Goal: Task Accomplishment & Management: Complete application form

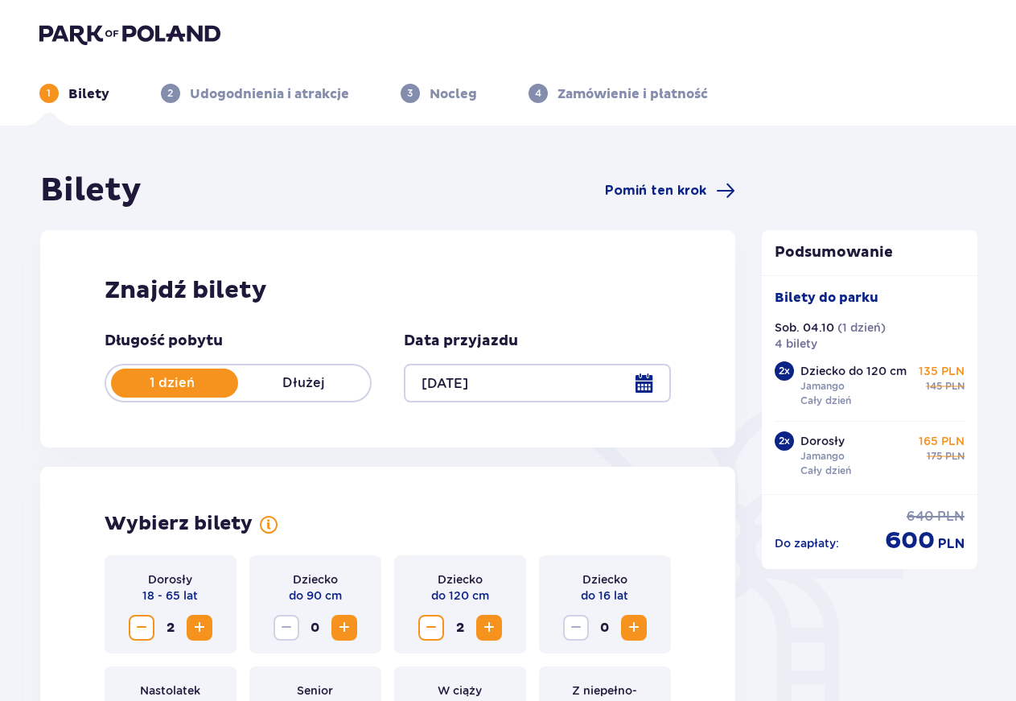
radio input "true"
click at [107, 39] on img at bounding box center [129, 34] width 181 height 23
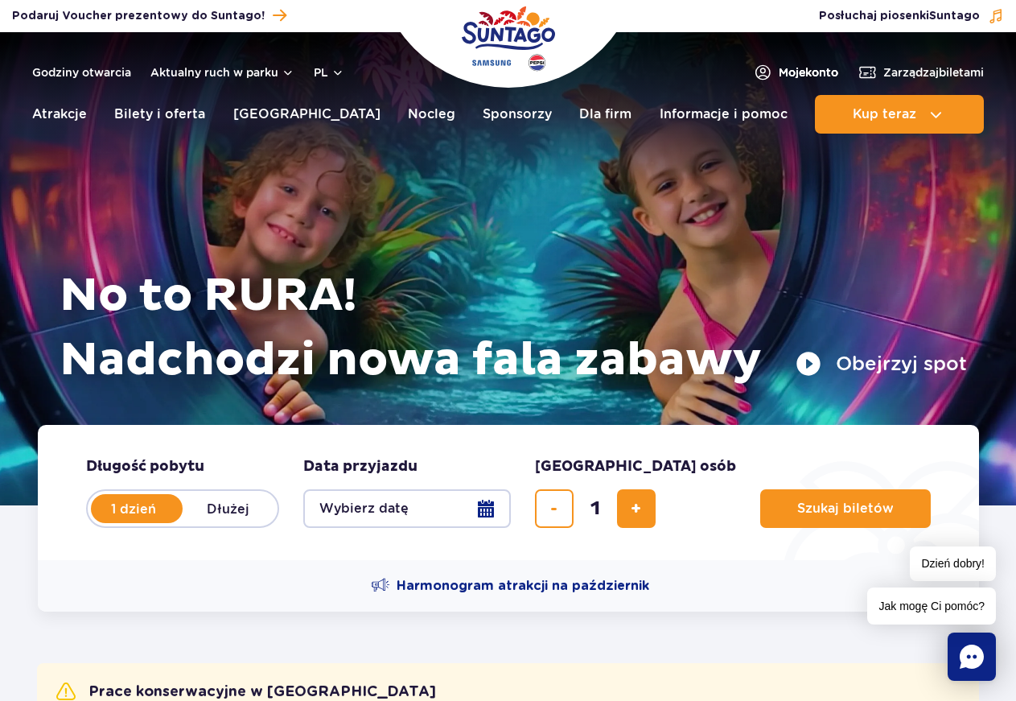
click at [811, 78] on span "Moje konto" at bounding box center [809, 72] width 60 height 16
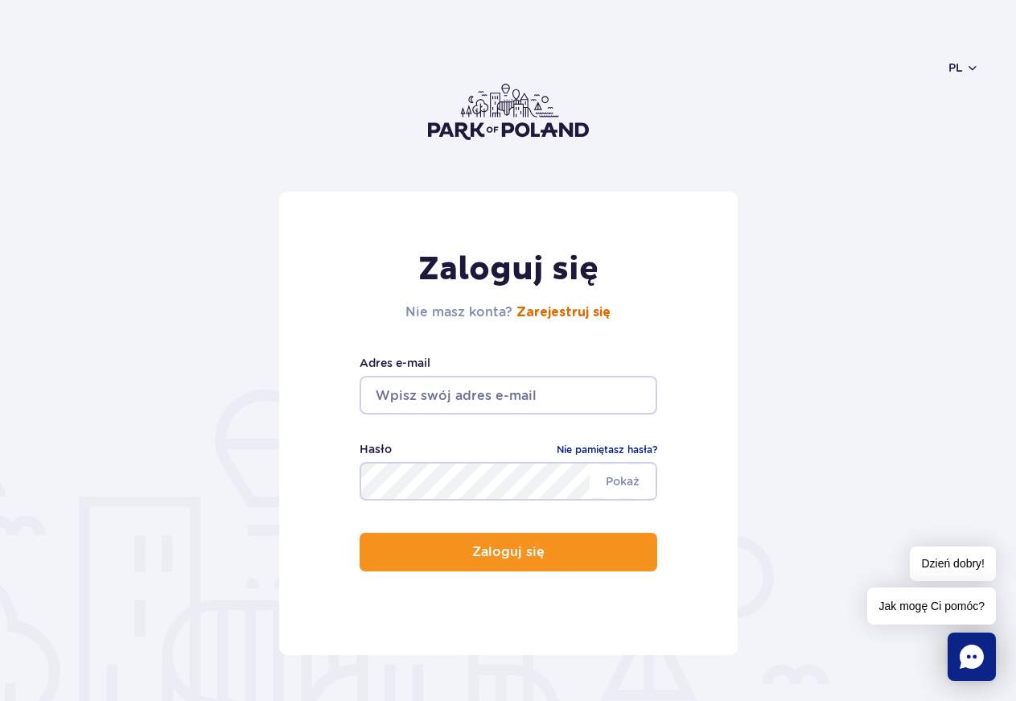
click at [592, 308] on link "Zarejestruj się" at bounding box center [563, 312] width 94 height 13
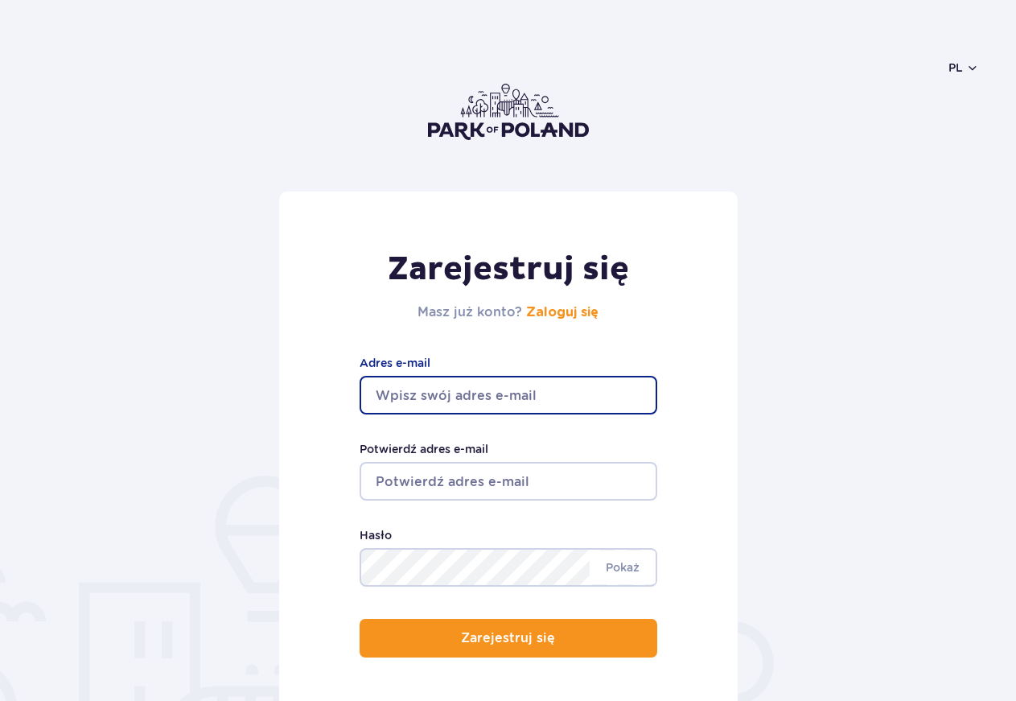
click at [434, 389] on input "Adres e-mail" at bounding box center [509, 395] width 298 height 39
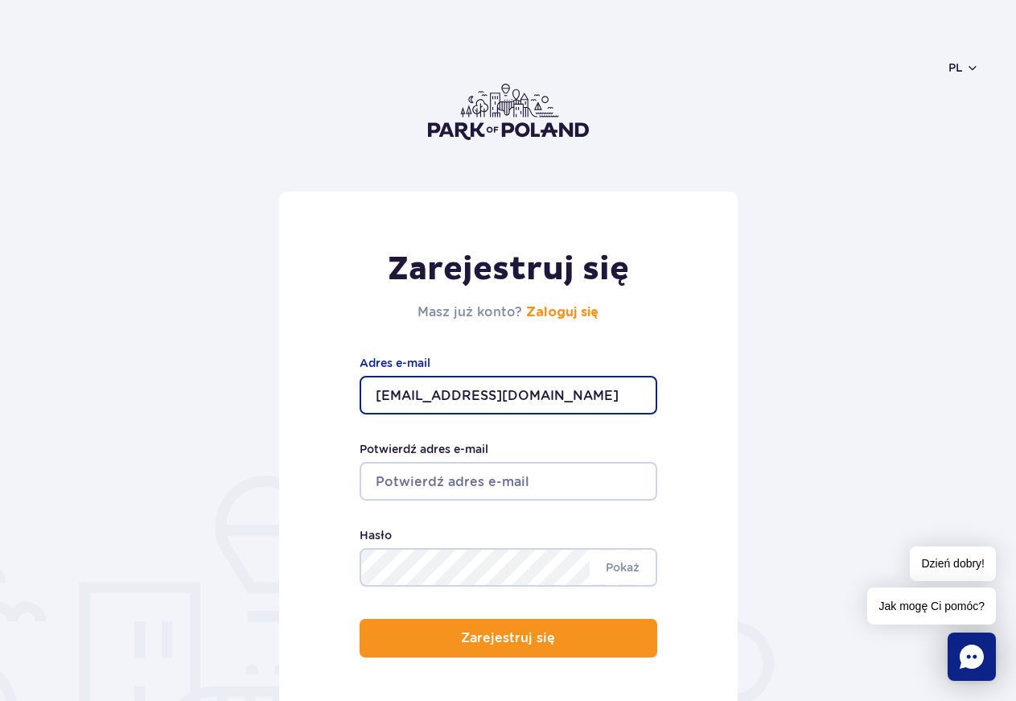
type input "[EMAIL_ADDRESS][DOMAIN_NAME]"
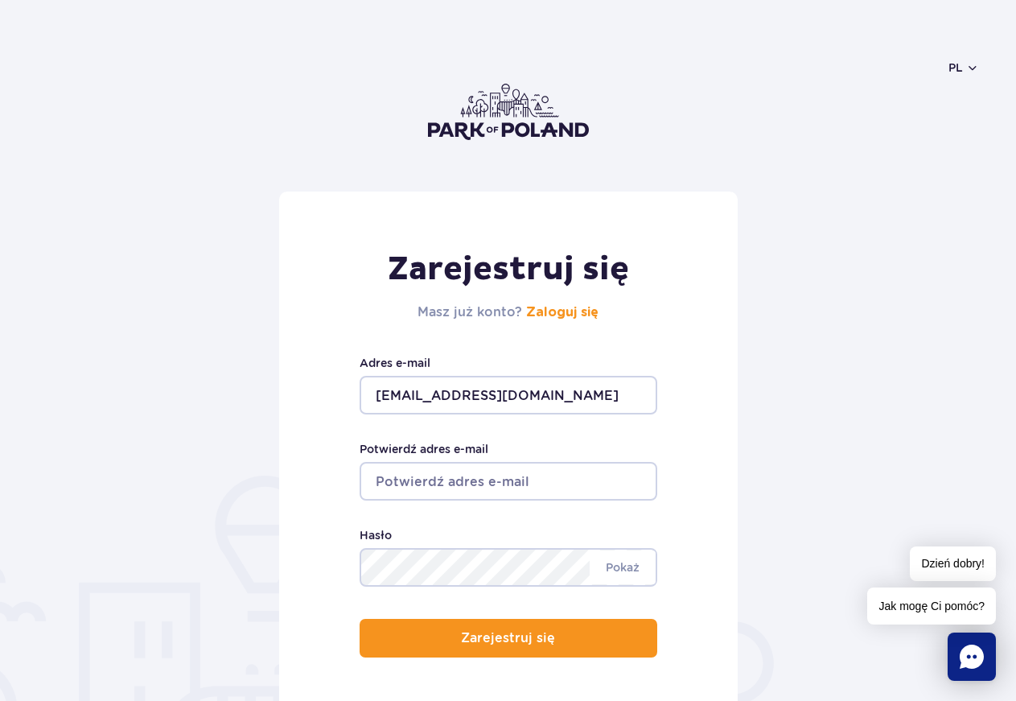
click at [911, 436] on form "Zarejestruj się Masz już konto? Zaloguj się libasia@wp.pl Adres e-mail Potwierd…" at bounding box center [508, 465] width 942 height 549
click at [402, 474] on input "Potwierdź adres e-mail" at bounding box center [509, 481] width 298 height 39
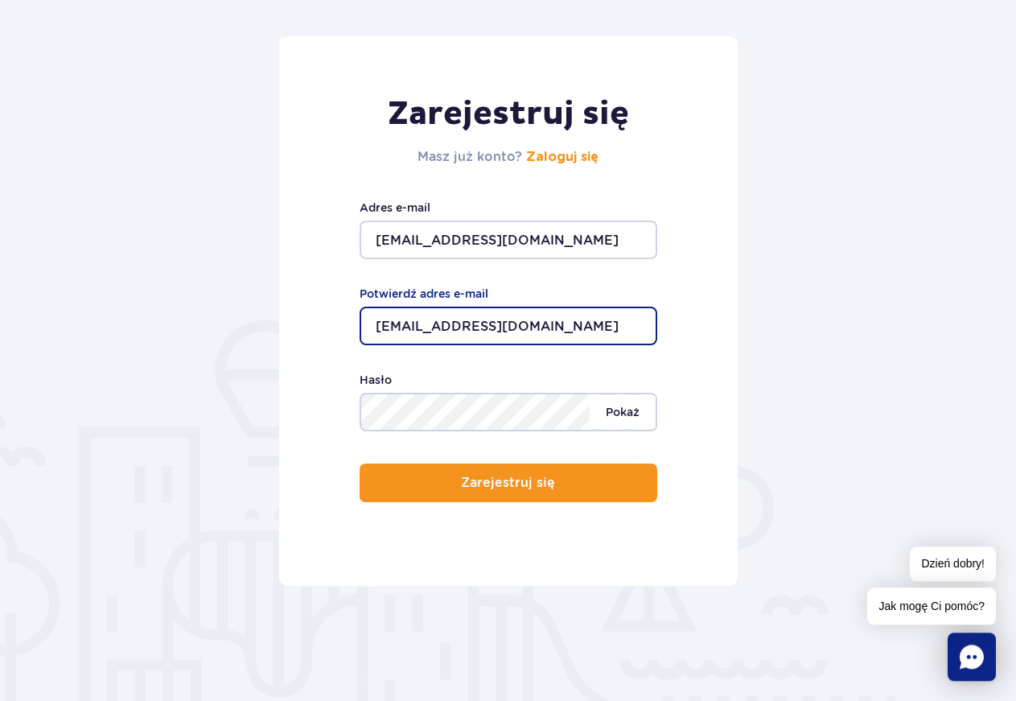
scroll to position [164, 0]
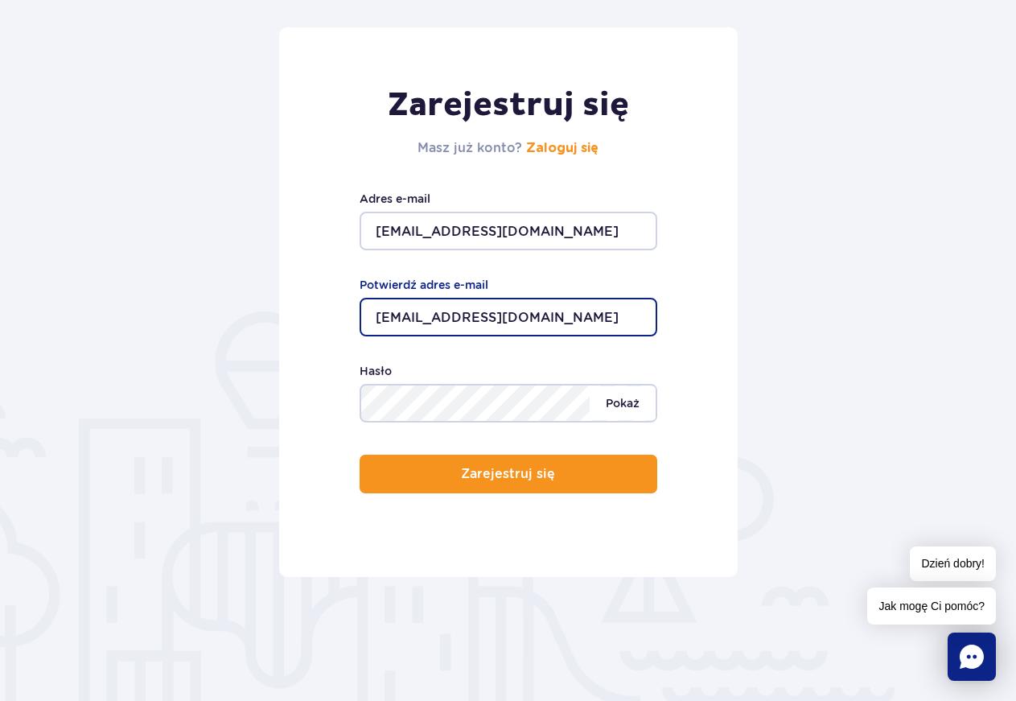
type input "[EMAIL_ADDRESS][DOMAIN_NAME]"
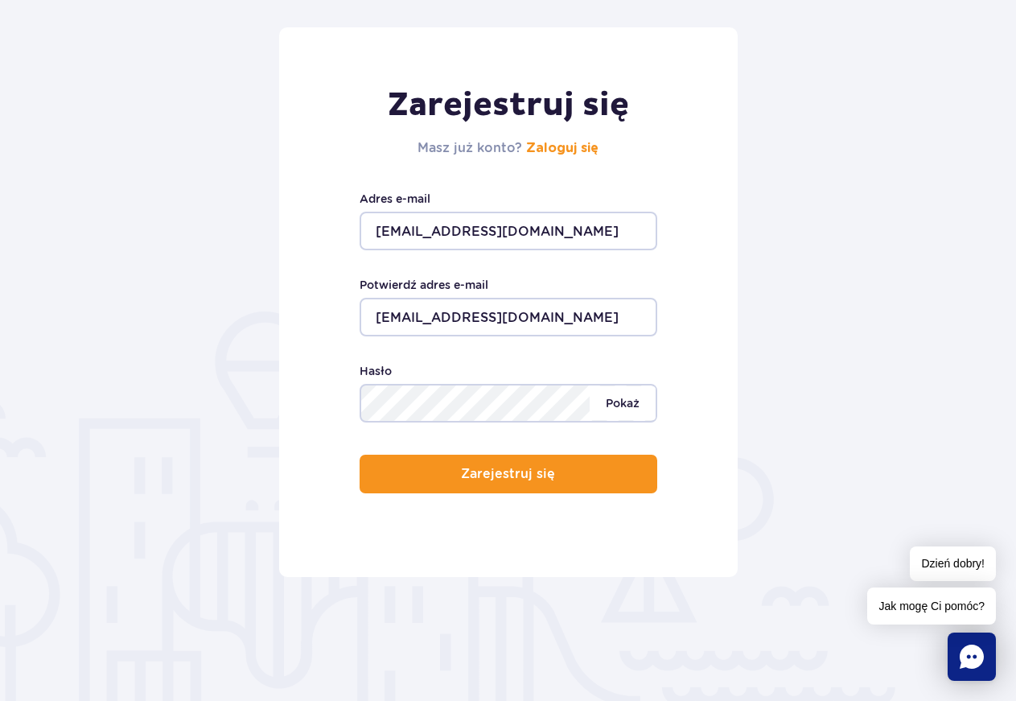
click at [619, 408] on span "Pokaż" at bounding box center [623, 403] width 66 height 34
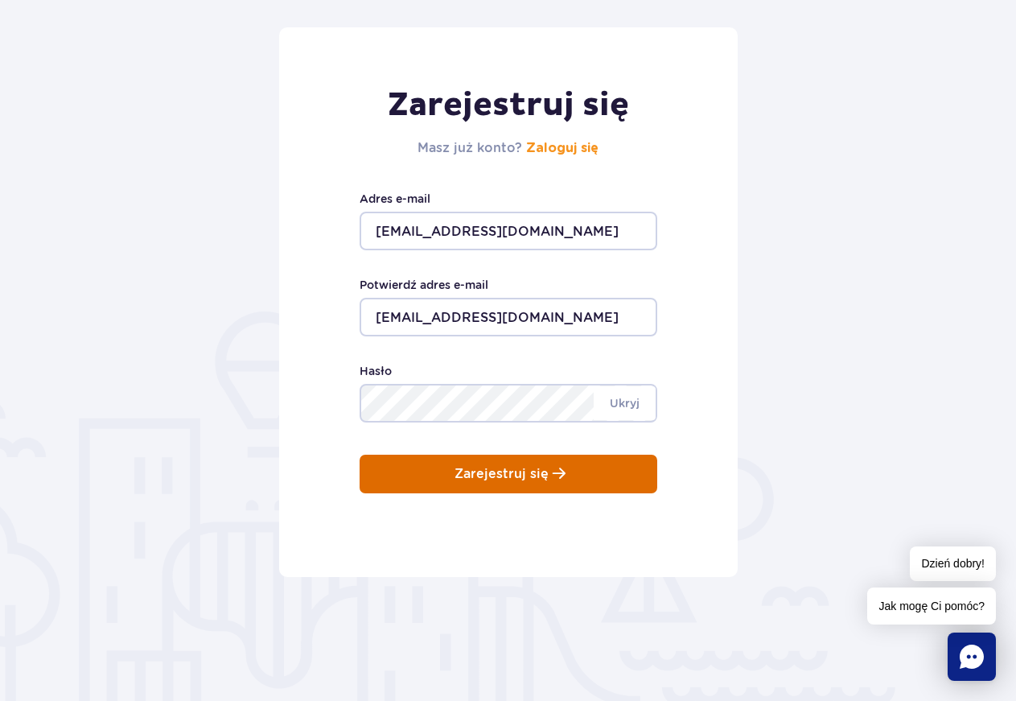
click at [451, 499] on div "Zarejestruj się Masz już konto? Zaloguj się libasia@wp.pl Adres e-mail libasia@…" at bounding box center [508, 301] width 459 height 549
click at [517, 475] on p "Zarejestruj się" at bounding box center [502, 474] width 94 height 14
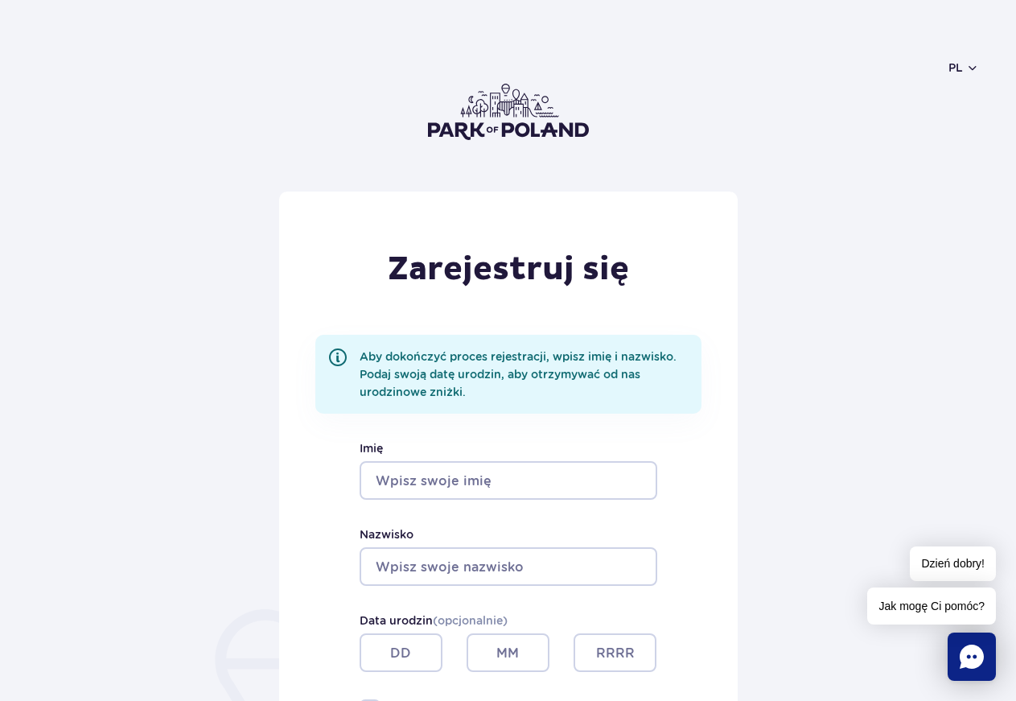
click at [375, 492] on input "Imię" at bounding box center [509, 480] width 298 height 39
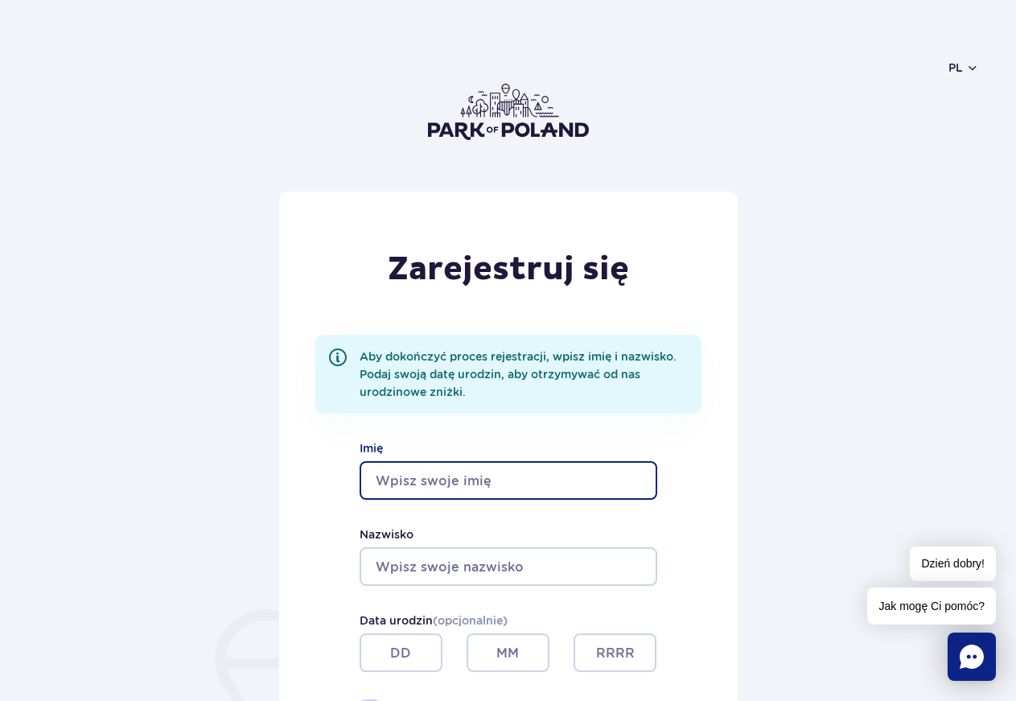
click at [375, 492] on input "Imię" at bounding box center [509, 480] width 298 height 39
click at [384, 486] on input "Imię" at bounding box center [509, 480] width 298 height 39
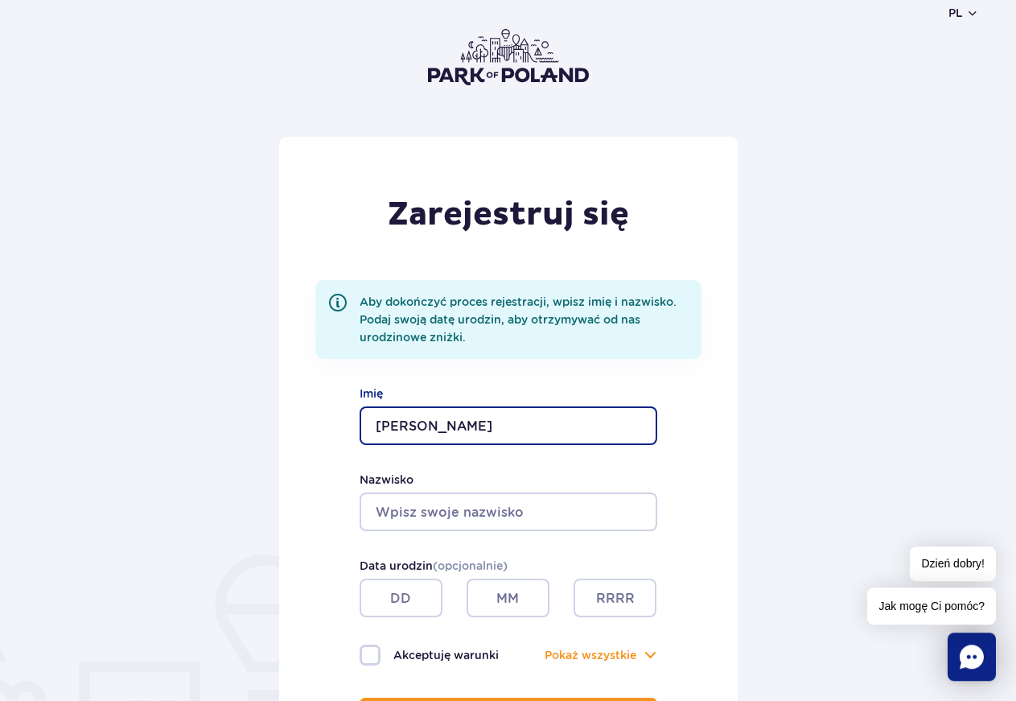
scroll to position [82, 0]
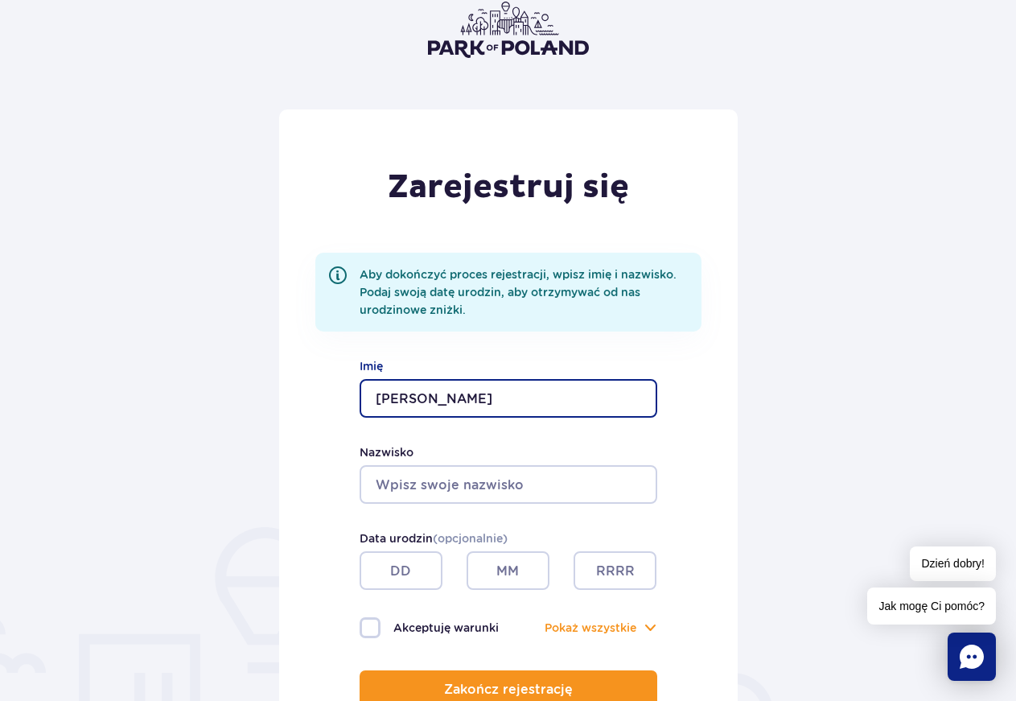
type input "Barbara"
click at [395, 486] on input "Nazwisko" at bounding box center [509, 484] width 298 height 39
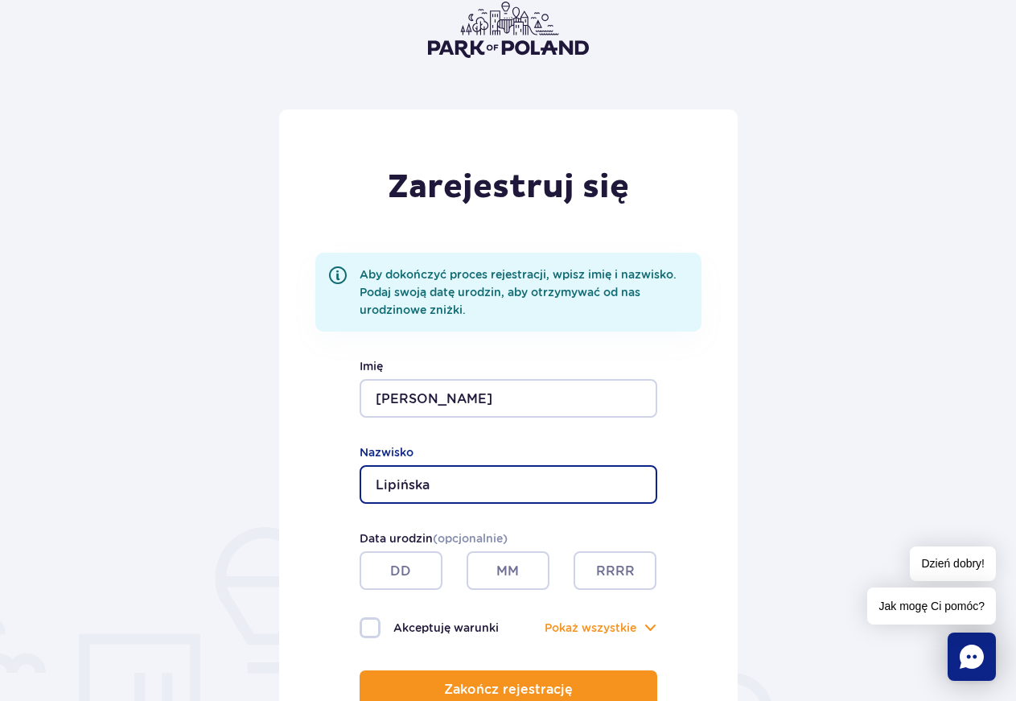
scroll to position [164, 0]
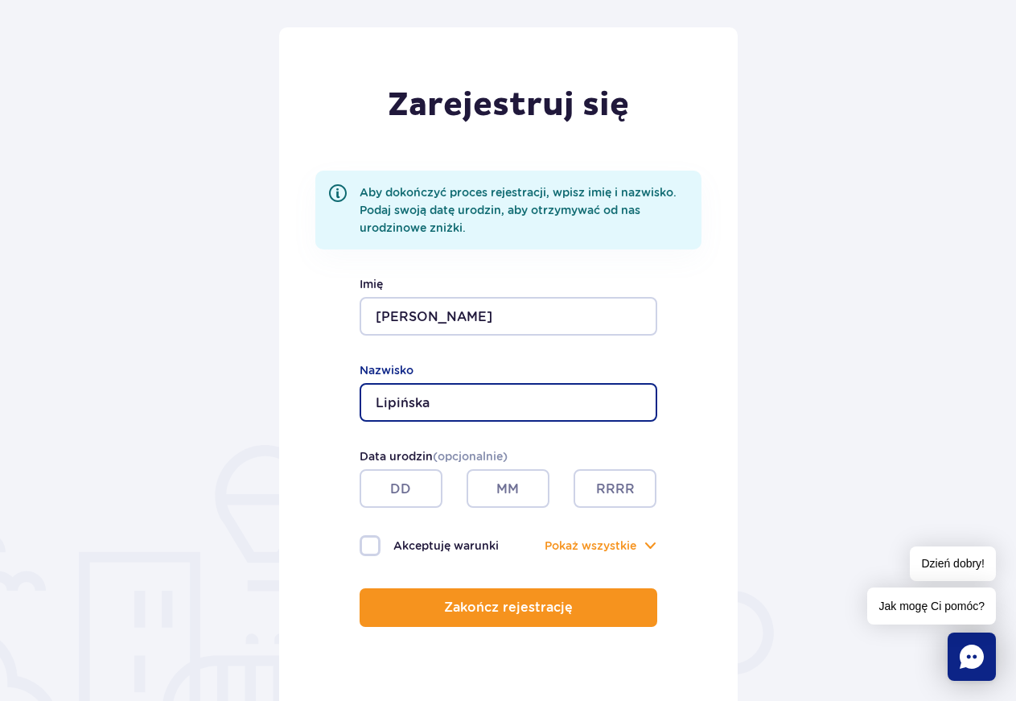
type input "Lipińska"
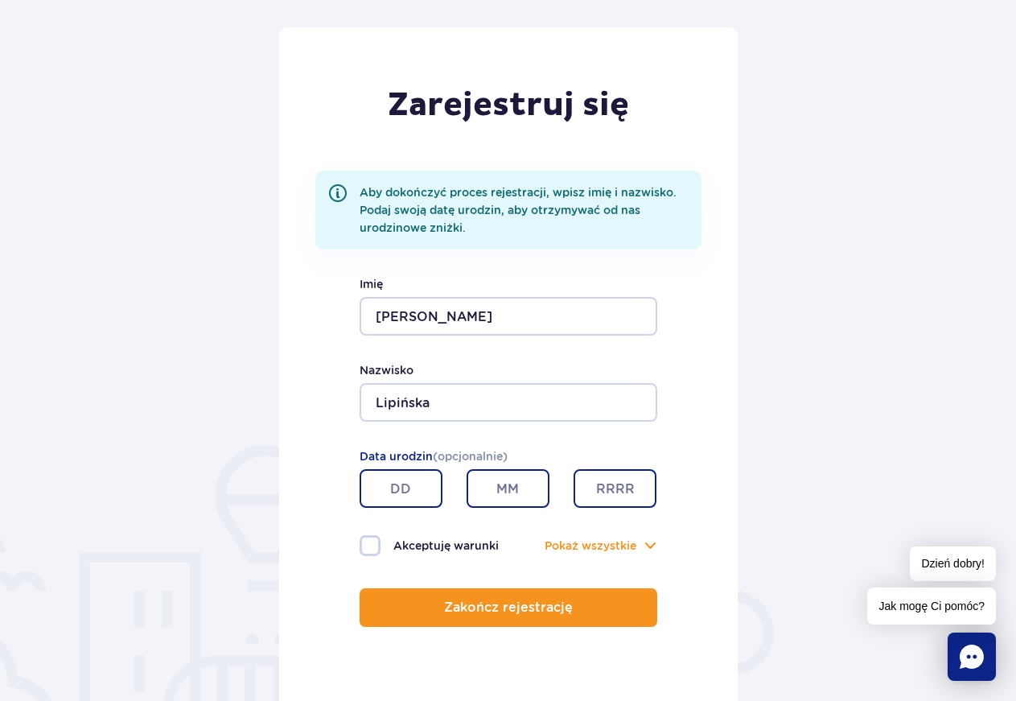
click at [406, 476] on input "text" at bounding box center [401, 488] width 83 height 39
type input "21"
click at [500, 503] on input "text" at bounding box center [508, 488] width 83 height 39
type input "09"
click at [588, 492] on input "text" at bounding box center [615, 488] width 83 height 39
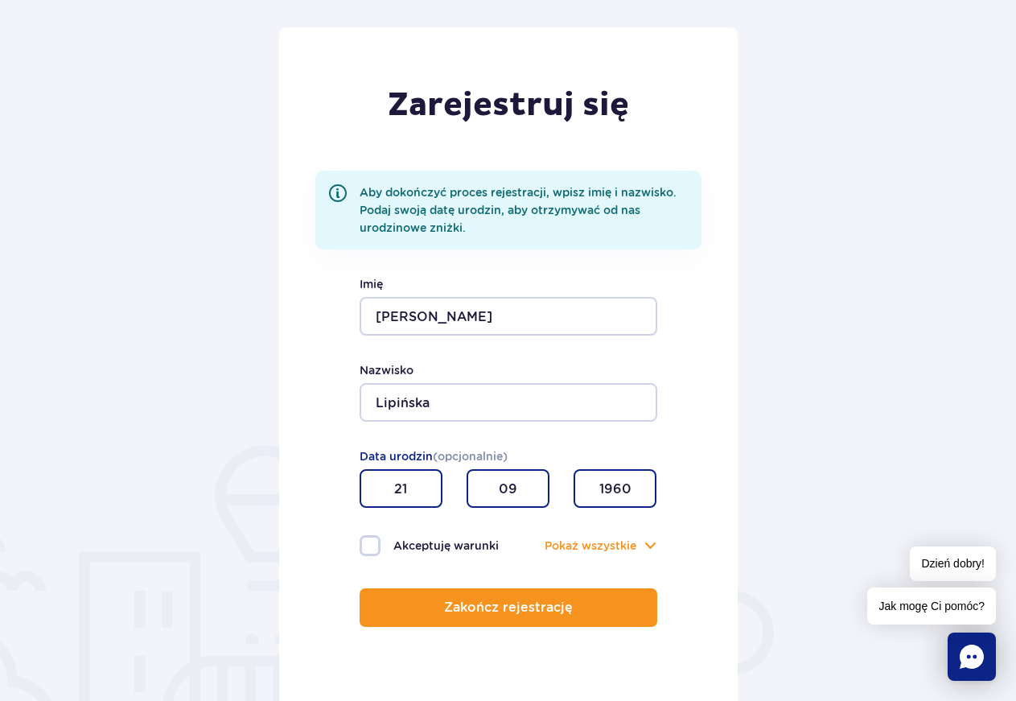
type input "1960"
click at [377, 552] on label "Akceptuję warunki" at bounding box center [434, 545] width 149 height 21
click at [377, 538] on input "Akceptuję warunki" at bounding box center [369, 536] width 18 height 3
checkbox input "true"
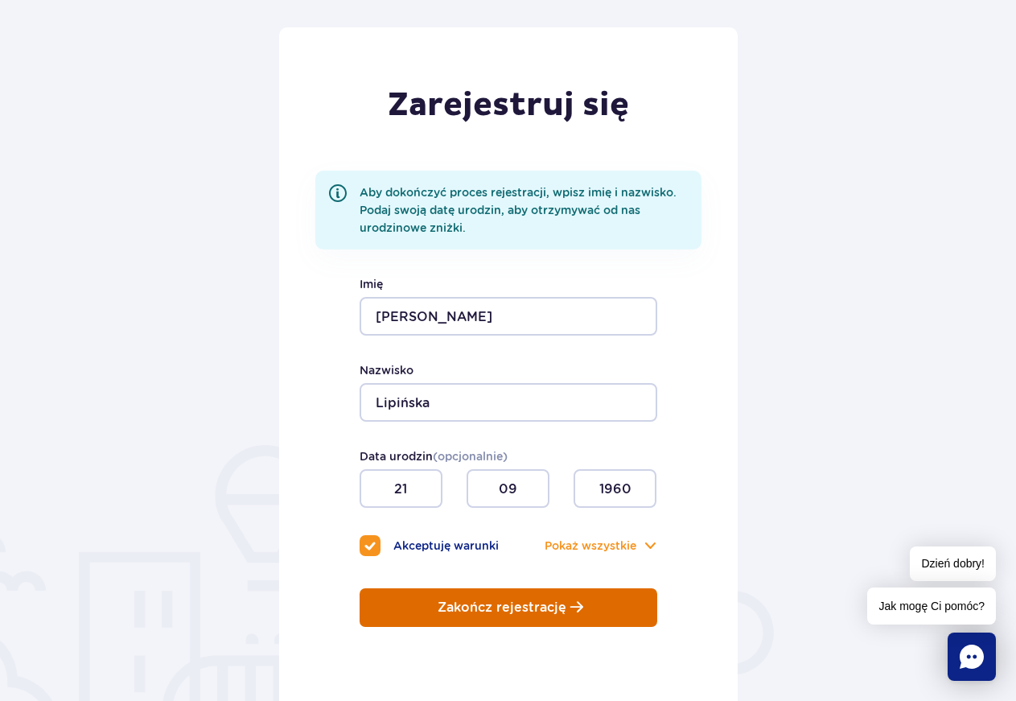
click at [467, 607] on p "Zakończ rejestrację" at bounding box center [502, 607] width 129 height 14
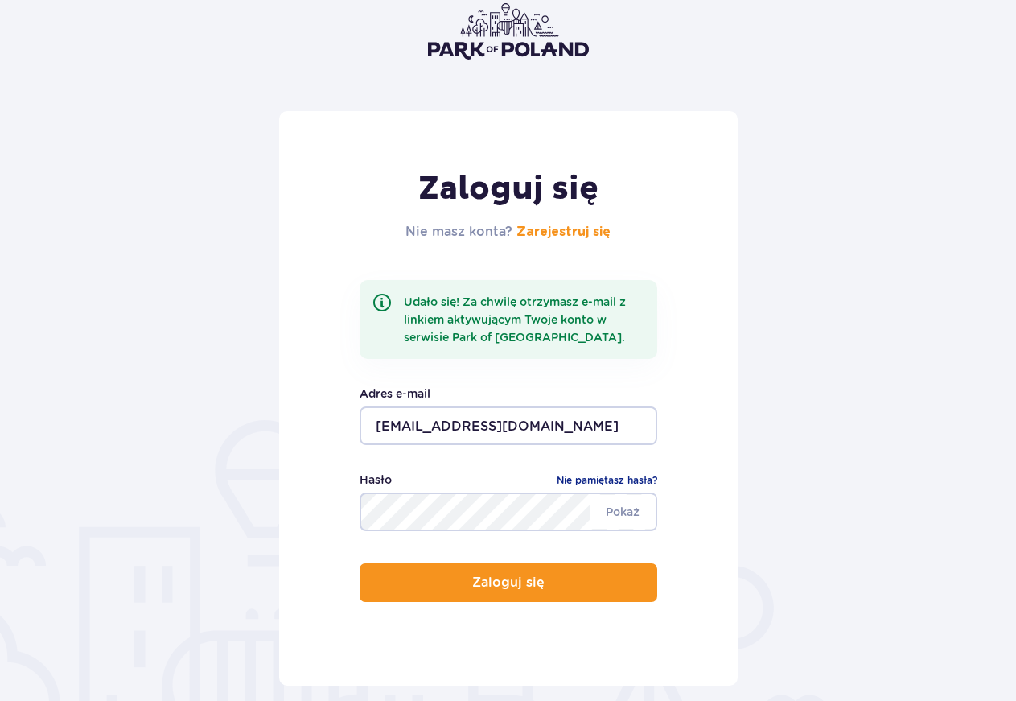
scroll to position [164, 0]
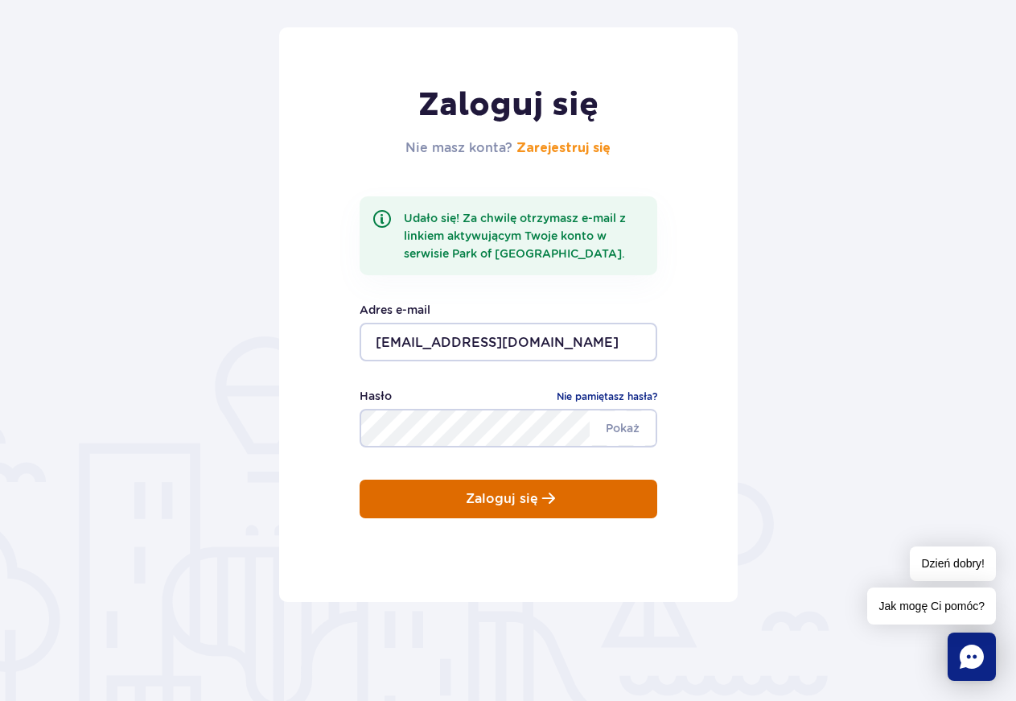
click at [577, 499] on button "Zaloguj się" at bounding box center [509, 498] width 298 height 39
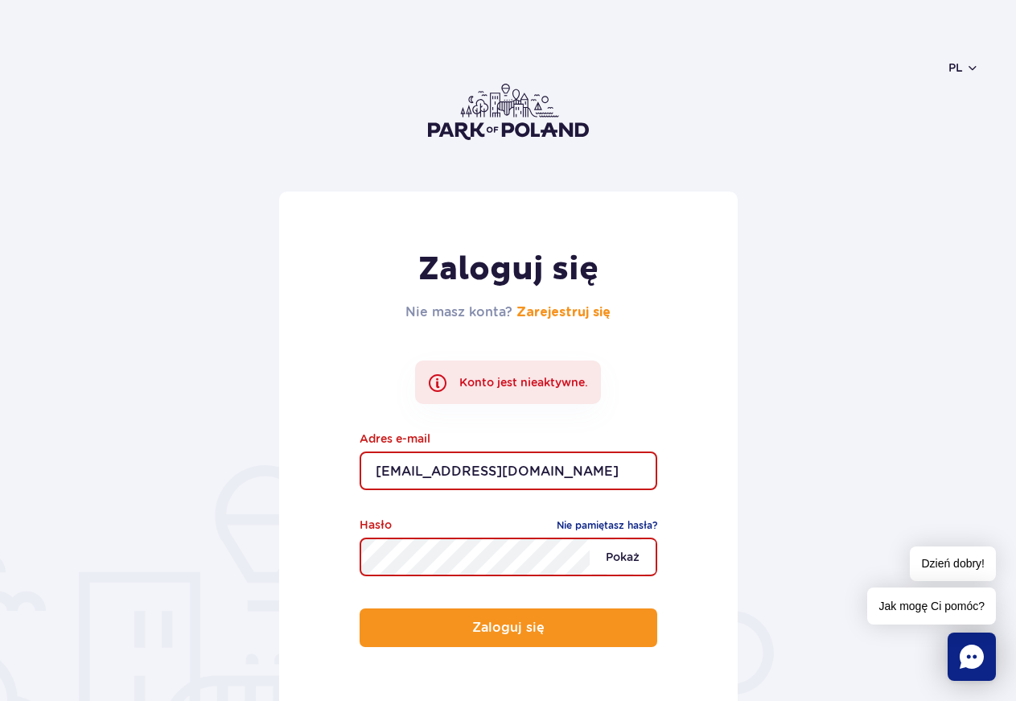
click at [625, 557] on span "Pokaż" at bounding box center [623, 557] width 66 height 34
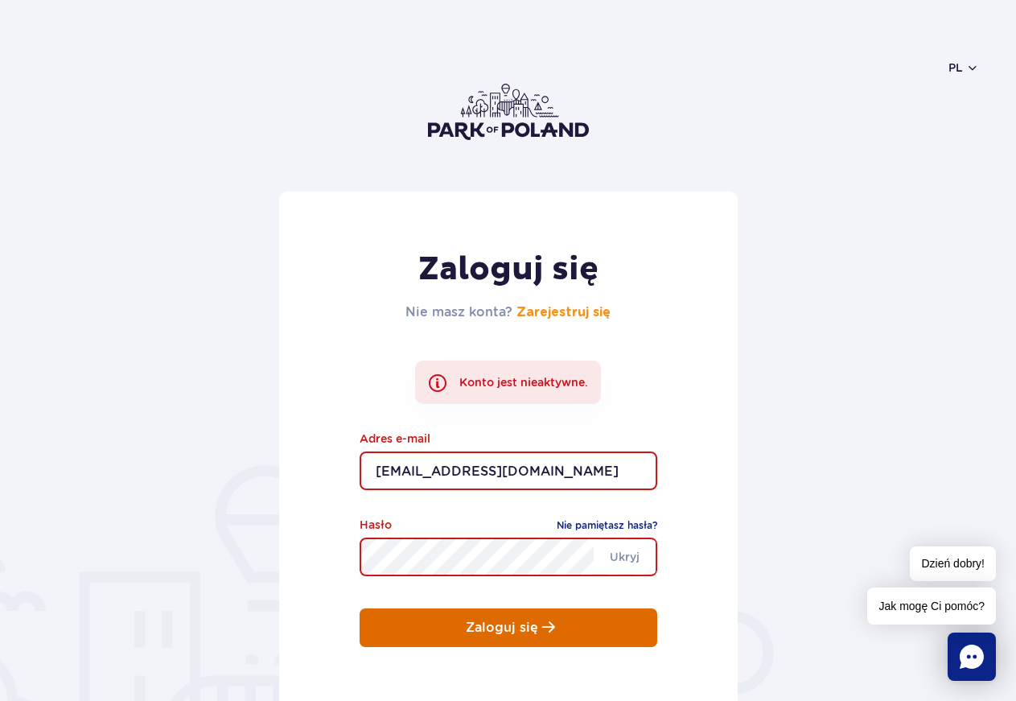
click at [530, 635] on p "Zaloguj się" at bounding box center [502, 627] width 72 height 14
